Goal: Task Accomplishment & Management: Use online tool/utility

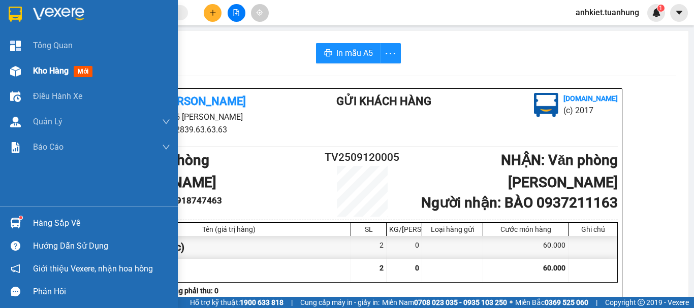
click at [60, 75] on span "Kho hàng" at bounding box center [51, 71] width 36 height 10
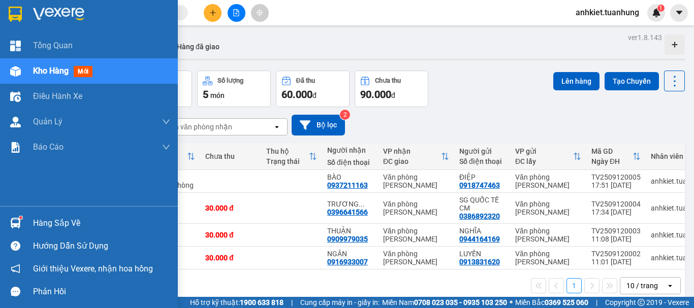
drag, startPoint x: 42, startPoint y: 220, endPoint x: 150, endPoint y: 222, distance: 107.7
click at [43, 219] on div "Hàng sắp về" at bounding box center [101, 223] width 137 height 15
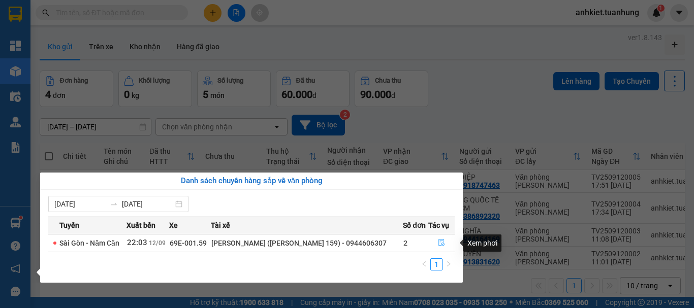
click at [441, 238] on button "button" at bounding box center [441, 243] width 25 height 16
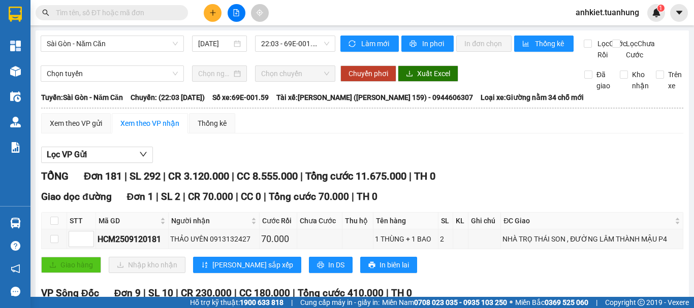
scroll to position [102, 0]
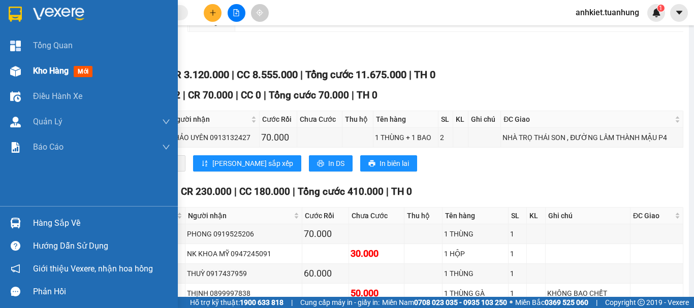
click at [29, 66] on div "Kho hàng mới" at bounding box center [89, 70] width 178 height 25
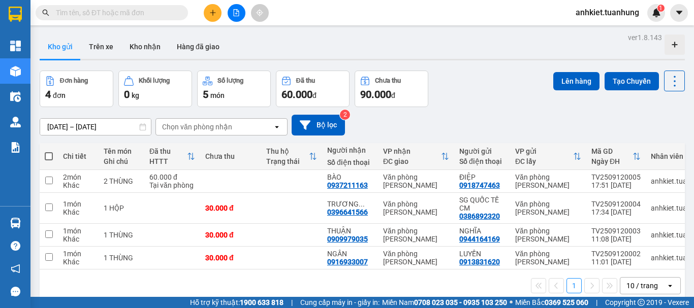
click at [211, 18] on button at bounding box center [213, 13] width 18 height 18
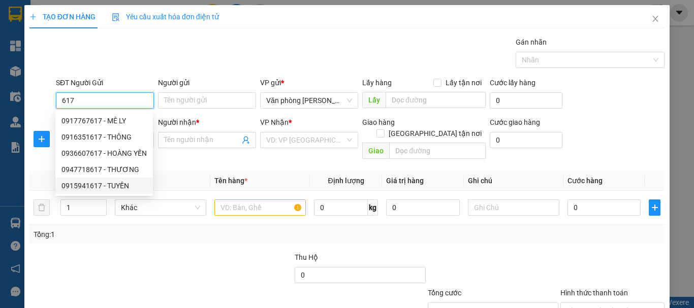
click at [124, 180] on div "0915941617 - TUYỀN" at bounding box center [104, 186] width 98 height 16
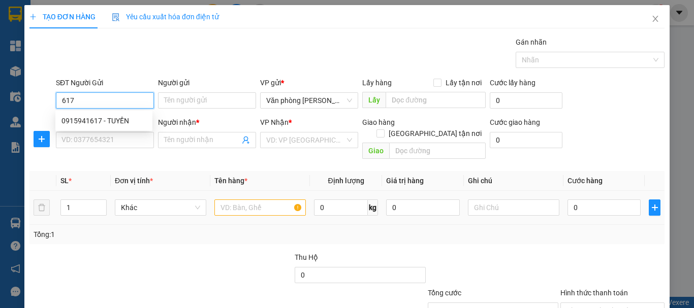
type input "0915941617"
click at [121, 107] on input "0915941617" at bounding box center [105, 100] width 98 height 16
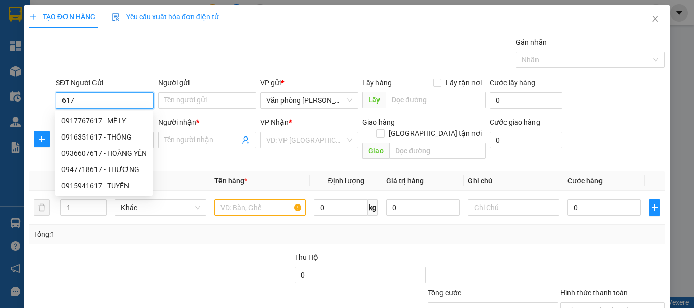
click at [122, 168] on div "0947718617 - THƯƠNG" at bounding box center [103, 169] width 85 height 11
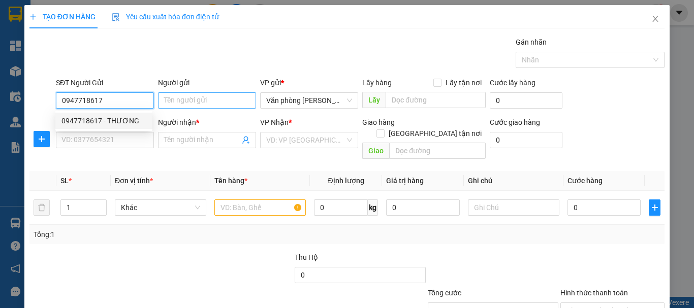
type input "0947718617"
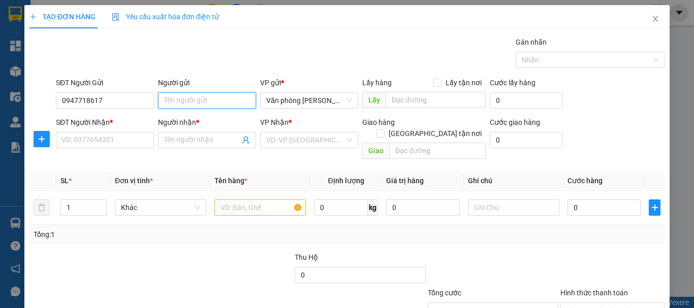
click at [197, 102] on input "Người gửi" at bounding box center [207, 100] width 98 height 16
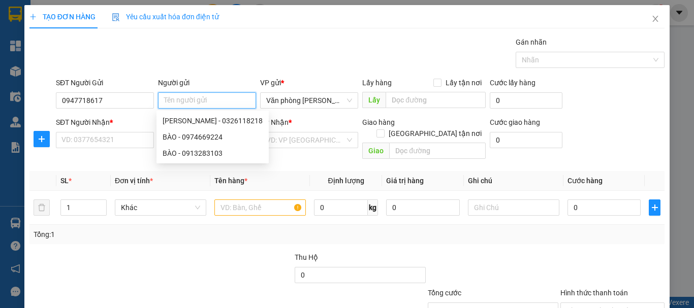
type input "/"
click at [197, 102] on input "THANH" at bounding box center [207, 100] width 98 height 16
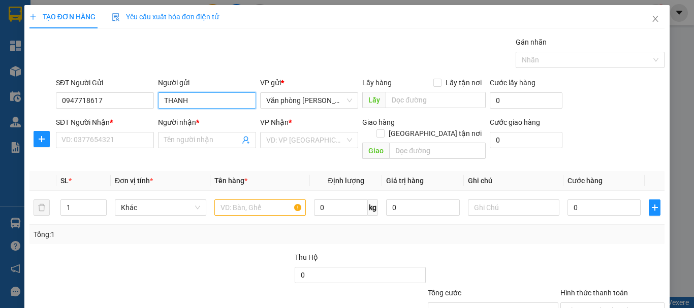
click at [197, 102] on input "THANH" at bounding box center [207, 100] width 98 height 16
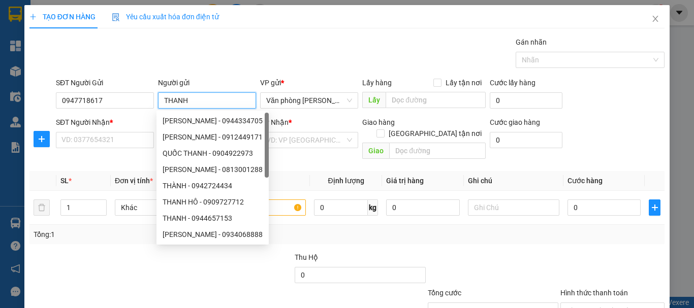
type input "*"
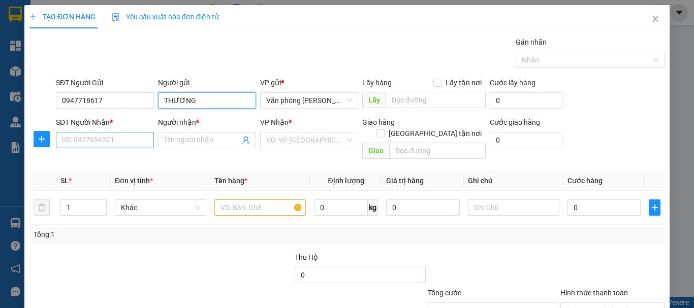
type input "THƯƠNG"
click at [86, 137] on input "SĐT Người Nhận *" at bounding box center [105, 140] width 98 height 16
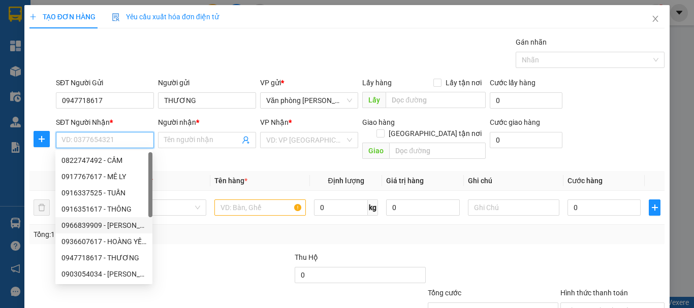
scroll to position [49, 0]
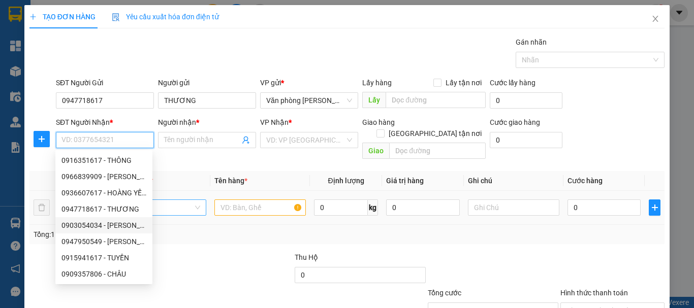
drag, startPoint x: 125, startPoint y: 230, endPoint x: 200, endPoint y: 202, distance: 79.1
click at [125, 230] on div "0903054034 - [PERSON_NAME]" at bounding box center [103, 225] width 85 height 11
type input "0903054034"
type input "[PERSON_NAME]"
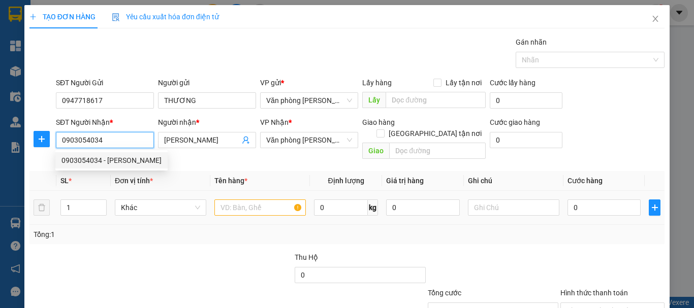
scroll to position [0, 0]
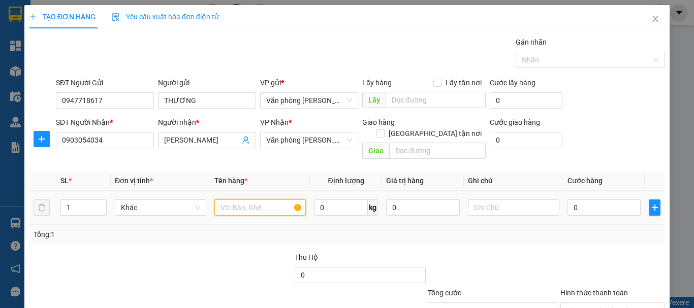
click at [228, 200] on input "text" at bounding box center [259, 208] width 91 height 16
type input "+"
type input "1 THÙNG"
type input "+7"
type input "7"
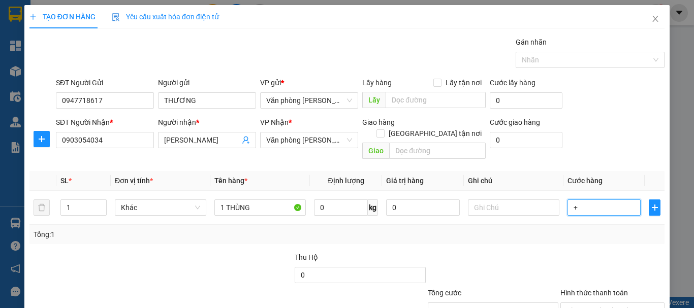
type input "7"
type input "+70"
type input "70"
type input "70.000"
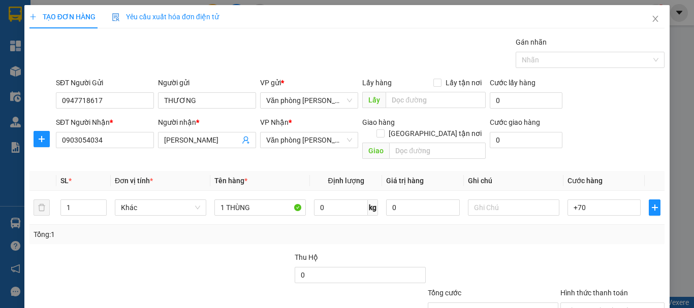
type input "70.000"
click at [532, 232] on div "Tổng: 1" at bounding box center [346, 234] width 635 height 19
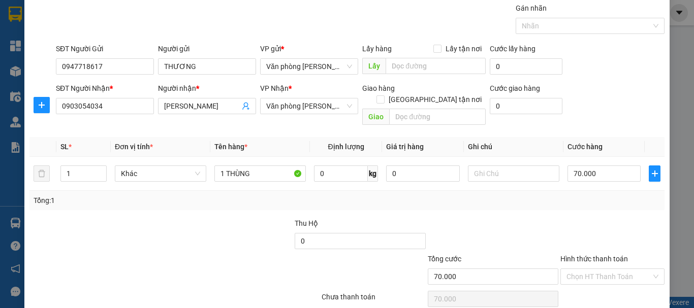
scroll to position [68, 0]
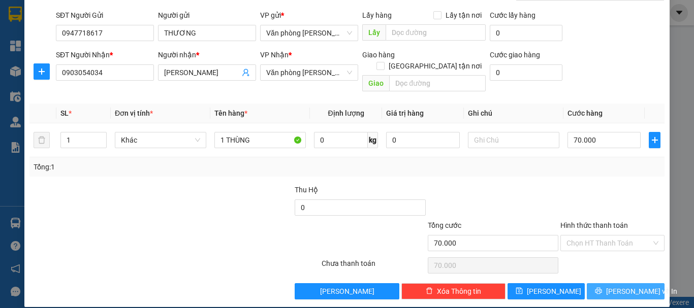
click at [614, 286] on span "[PERSON_NAME] và In" at bounding box center [641, 291] width 71 height 11
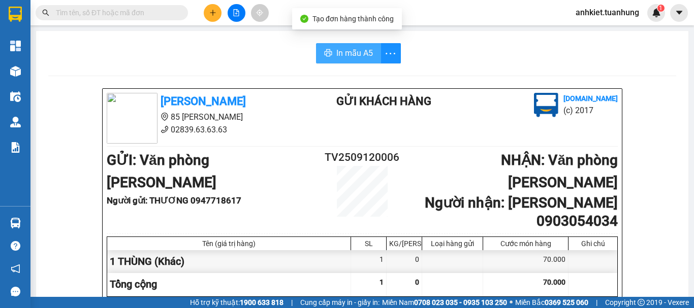
click at [342, 53] on span "In mẫu A5" at bounding box center [354, 53] width 37 height 13
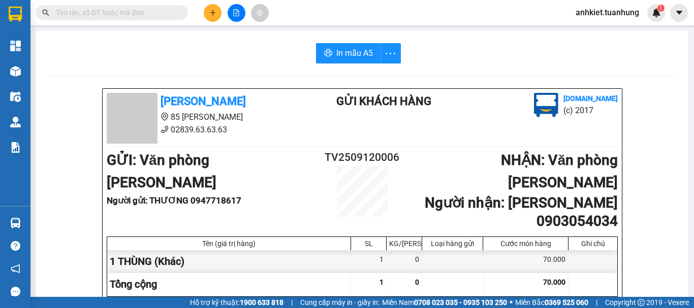
drag, startPoint x: 317, startPoint y: 23, endPoint x: 290, endPoint y: 23, distance: 26.9
click at [317, 23] on div "Kết quả tìm kiếm ( 0 ) Bộ lọc No Data anhkiet.tuanhung 1" at bounding box center [347, 12] width 694 height 25
click at [205, 15] on button at bounding box center [213, 13] width 18 height 18
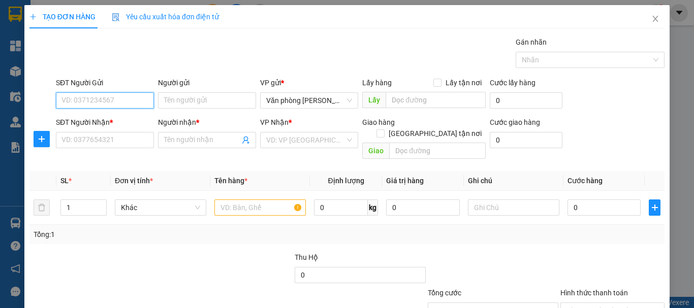
click at [111, 98] on input "SĐT Người Gửi" at bounding box center [105, 100] width 98 height 16
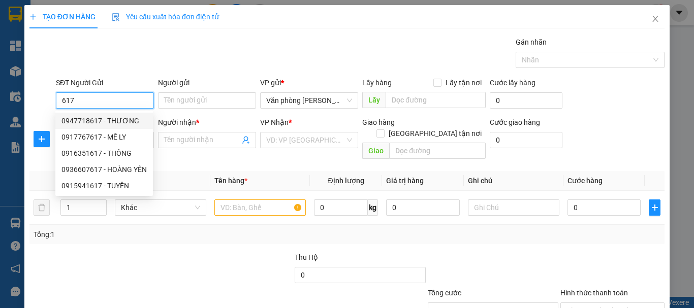
click at [120, 122] on div "0947718617 - THƯƠNG" at bounding box center [103, 120] width 85 height 11
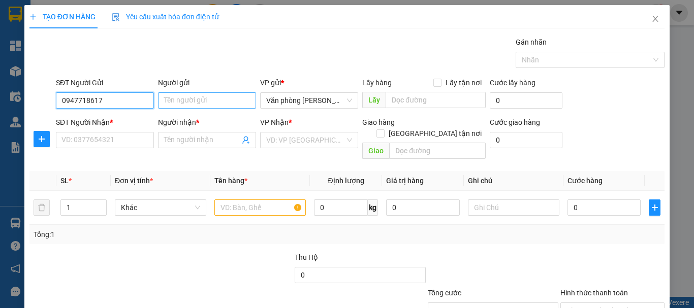
type input "0947718617"
click at [201, 98] on input "Người gửi" at bounding box center [207, 100] width 98 height 16
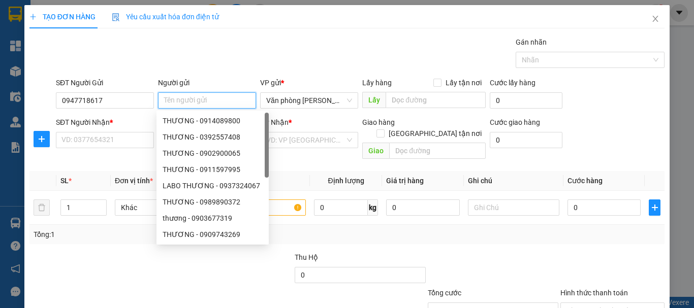
type input "*"
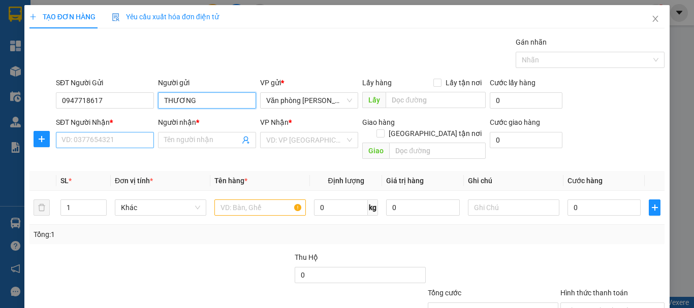
type input "THƯƠNG"
click at [138, 145] on input "SĐT Người Nhận *" at bounding box center [105, 140] width 98 height 16
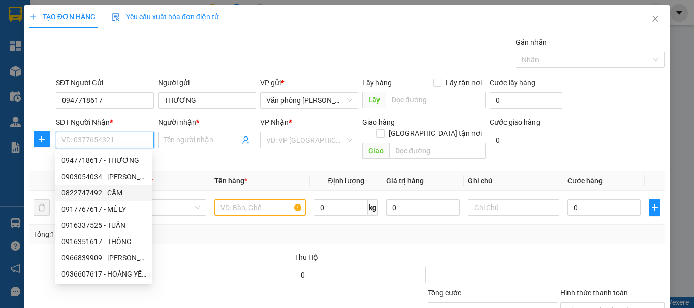
scroll to position [49, 0]
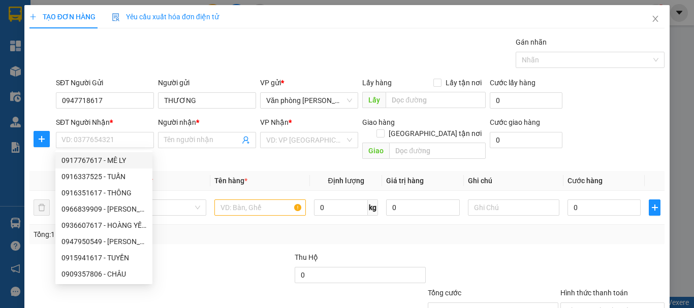
click at [120, 110] on div "SĐT Người Gửi 0947718617" at bounding box center [105, 95] width 98 height 36
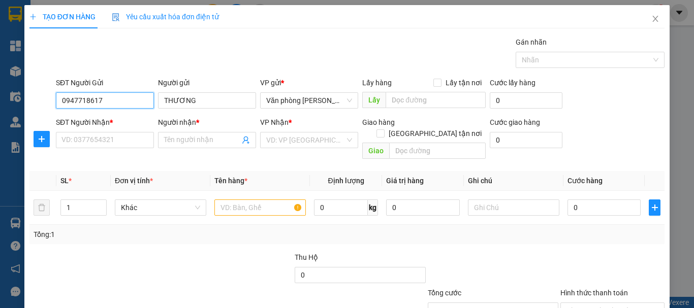
click at [122, 106] on input "0947718617" at bounding box center [105, 100] width 98 height 16
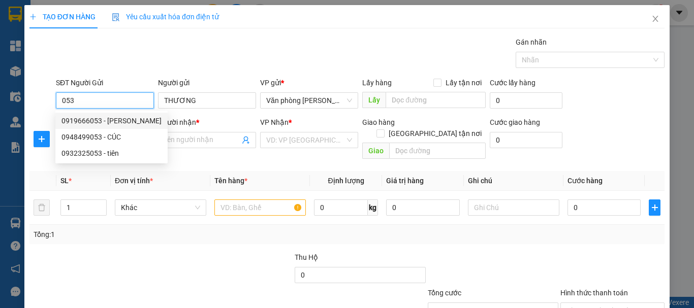
click at [137, 116] on div "0919666053 - [PERSON_NAME]" at bounding box center [111, 120] width 100 height 11
type input "0919666053"
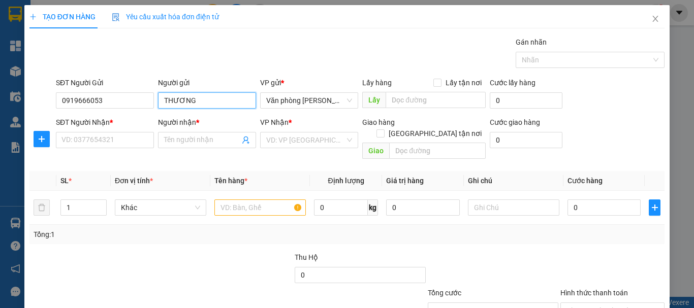
click at [213, 101] on input "THƯƠNG" at bounding box center [207, 100] width 98 height 16
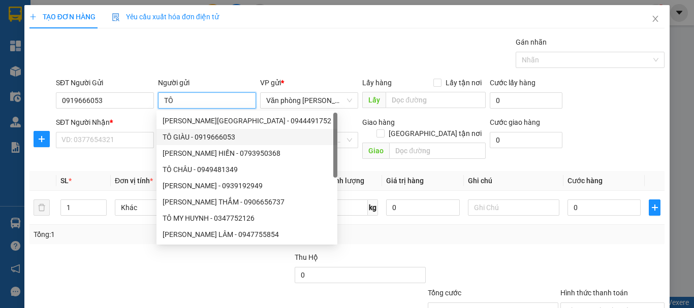
click at [206, 140] on div "TÔ GIÀU - 0919666053" at bounding box center [247, 137] width 169 height 11
type input "TÔ GIÀU"
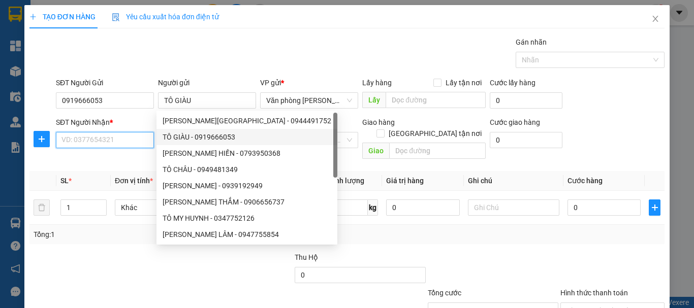
click at [128, 142] on input "SĐT Người Nhận *" at bounding box center [105, 140] width 98 height 16
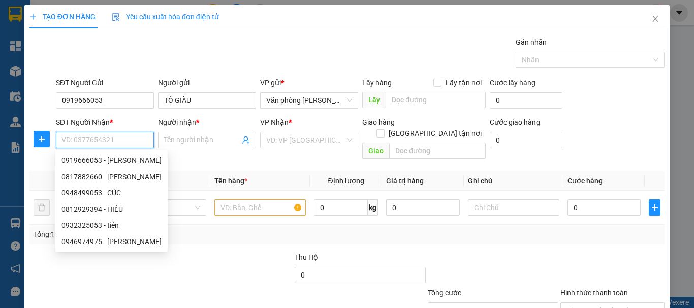
scroll to position [0, 0]
click at [122, 175] on div "0817882660 - [PERSON_NAME]" at bounding box center [111, 176] width 100 height 11
type input "0817882660"
type input "CẨM CHUYÊN"
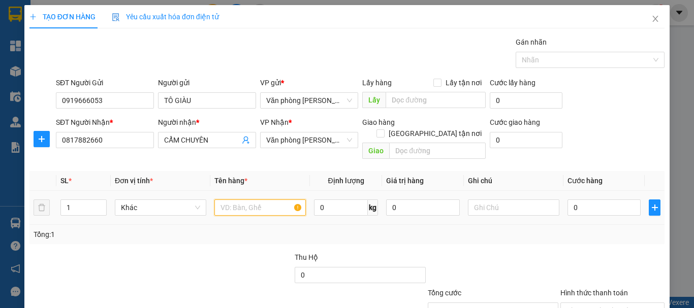
click at [244, 200] on input "text" at bounding box center [259, 208] width 91 height 16
type input "+"
type input "1 THÙNG"
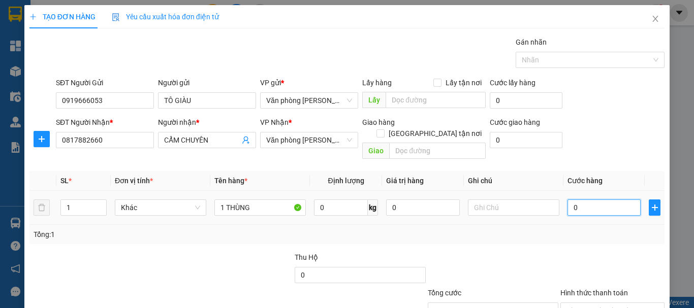
click at [605, 200] on input "0" at bounding box center [603, 208] width 73 height 16
type input "+7"
type input "7"
type input "+70"
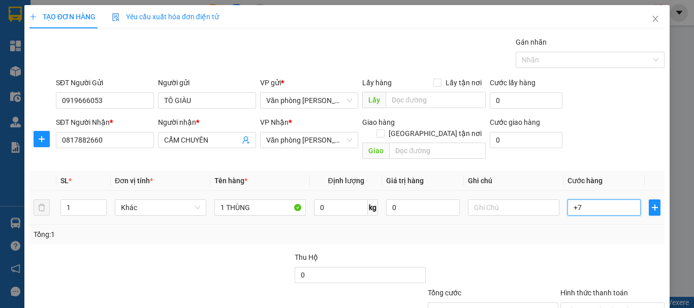
type input "70"
click at [570, 263] on div at bounding box center [612, 270] width 106 height 36
type input "70.000"
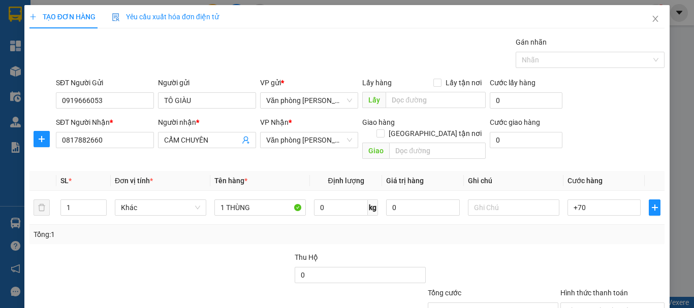
type input "70.000"
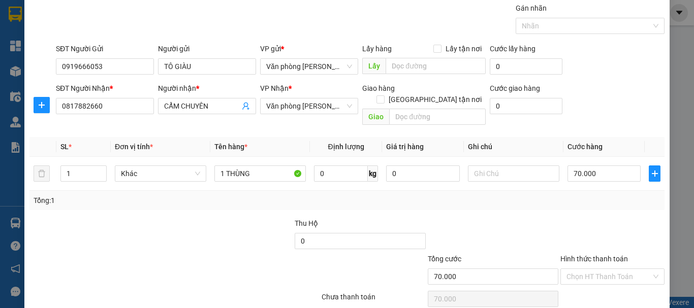
scroll to position [68, 0]
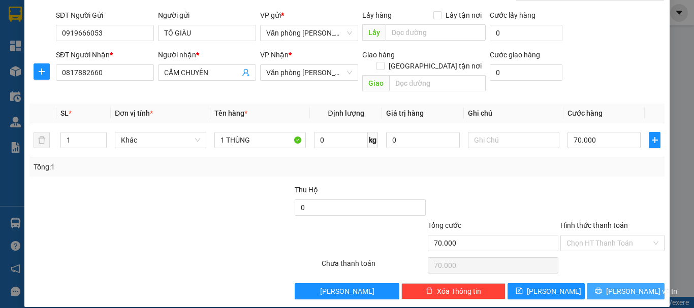
click at [613, 286] on span "[PERSON_NAME] và In" at bounding box center [641, 291] width 71 height 11
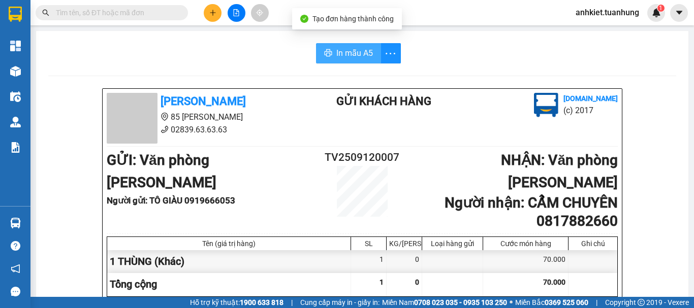
click at [345, 47] on span "In mẫu A5" at bounding box center [354, 53] width 37 height 13
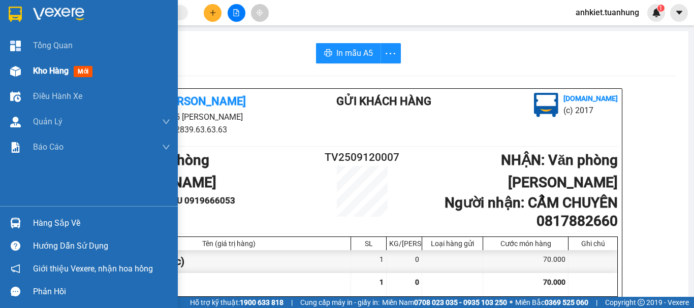
click at [51, 76] on span "Kho hàng" at bounding box center [51, 71] width 36 height 10
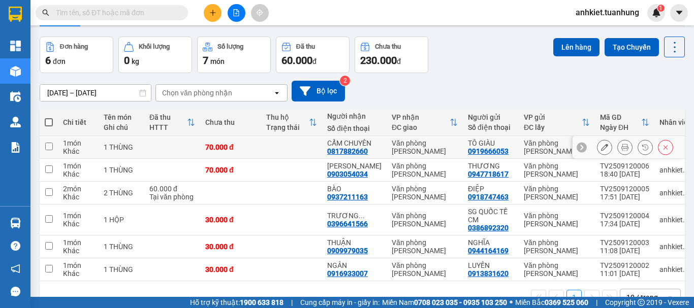
scroll to position [64, 0]
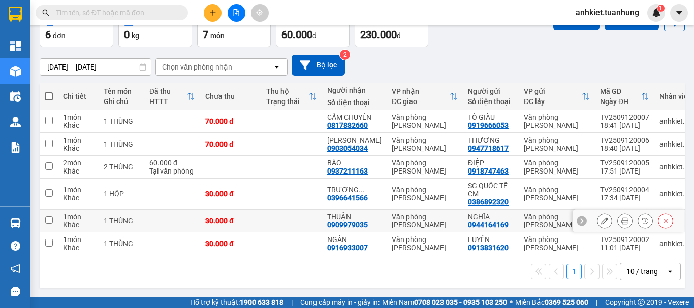
click at [50, 218] on input "checkbox" at bounding box center [49, 220] width 8 height 8
checkbox input "true"
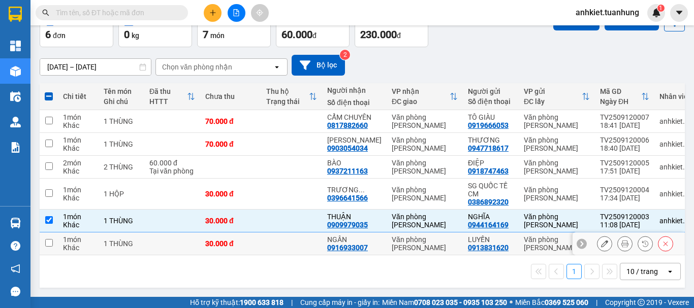
click at [52, 243] on td at bounding box center [49, 244] width 18 height 23
checkbox input "true"
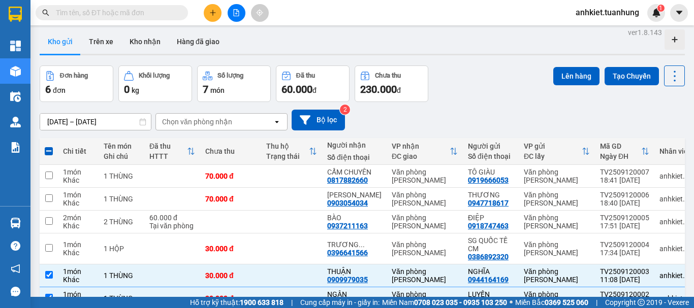
scroll to position [0, 0]
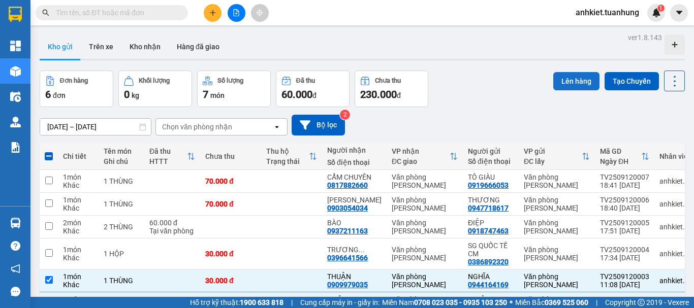
click at [561, 82] on button "Lên hàng" at bounding box center [576, 81] width 46 height 18
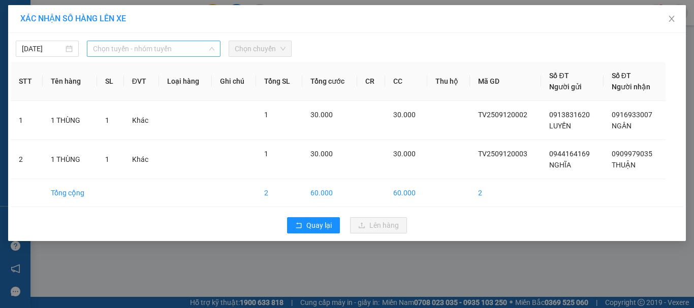
click at [130, 48] on span "Chọn tuyến - nhóm tuyến" at bounding box center [153, 48] width 121 height 15
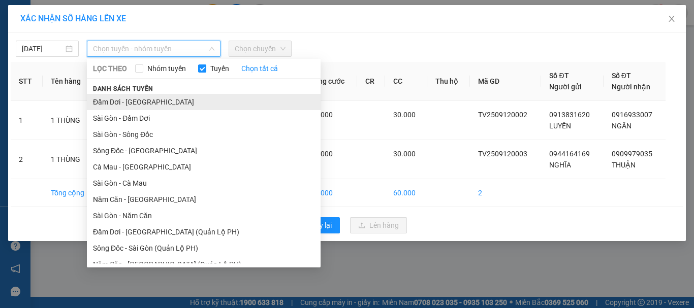
click at [139, 99] on li "Đầm Dơi - [GEOGRAPHIC_DATA]" at bounding box center [204, 102] width 234 height 16
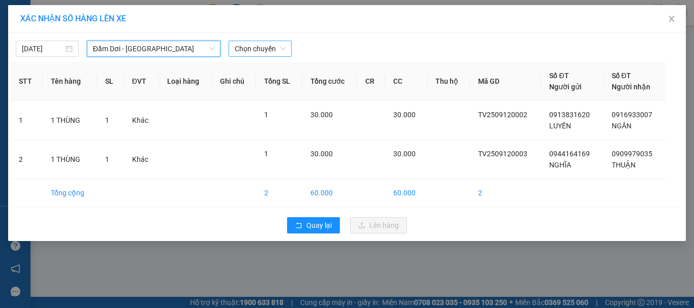
click at [254, 51] on span "Chọn chuyến" at bounding box center [260, 48] width 51 height 15
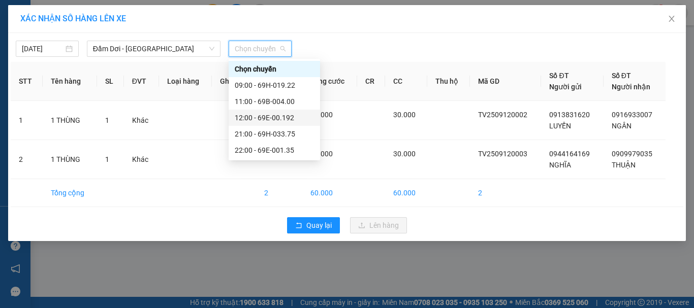
click at [269, 114] on div "12:00 - 69E-00.192" at bounding box center [274, 117] width 79 height 11
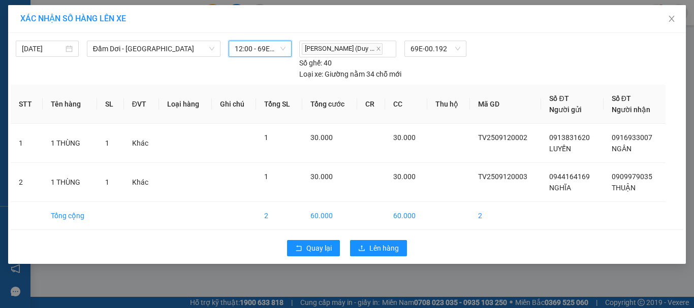
click at [383, 257] on div "Quay lại Lên hàng" at bounding box center [347, 248] width 673 height 26
click at [372, 245] on span "Lên hàng" at bounding box center [383, 248] width 29 height 11
